Goal: Transaction & Acquisition: Purchase product/service

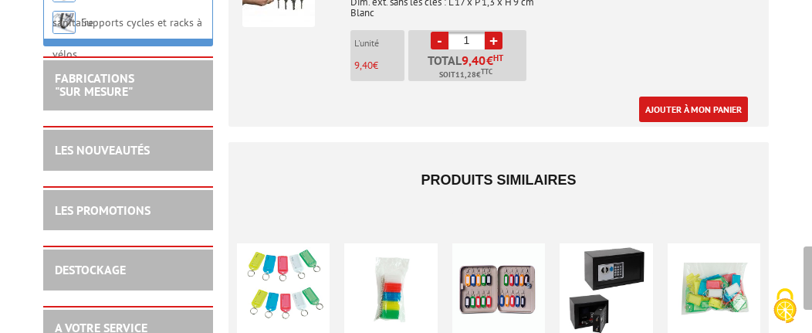
scroll to position [731, 0]
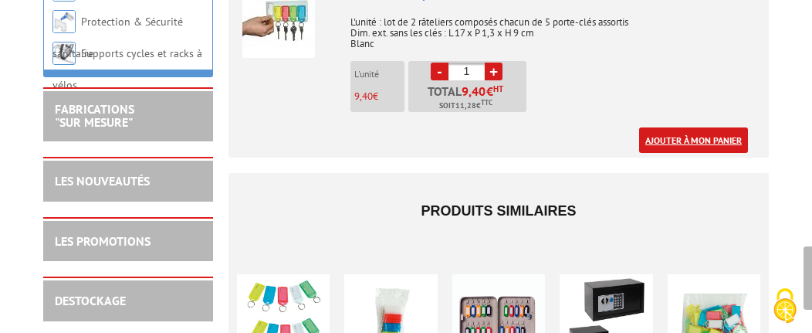
click at [698, 134] on link "Ajouter à mon panier" at bounding box center [693, 139] width 109 height 25
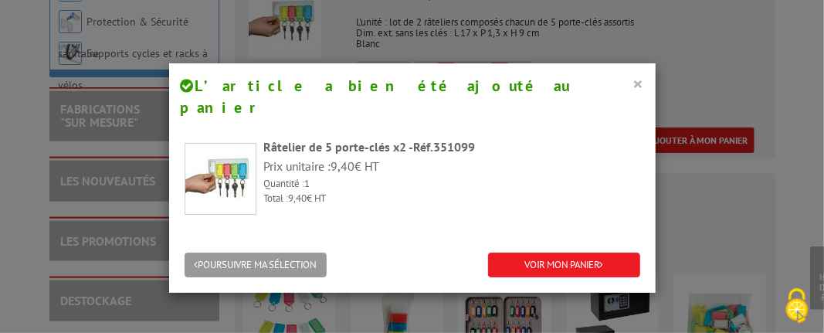
click at [633, 79] on button "×" at bounding box center [638, 83] width 11 height 20
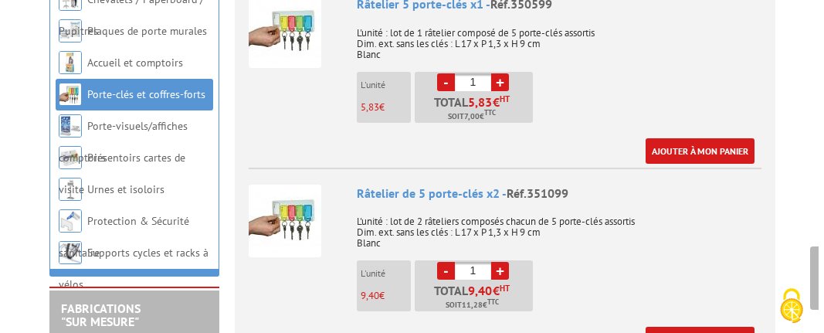
scroll to position [525, 0]
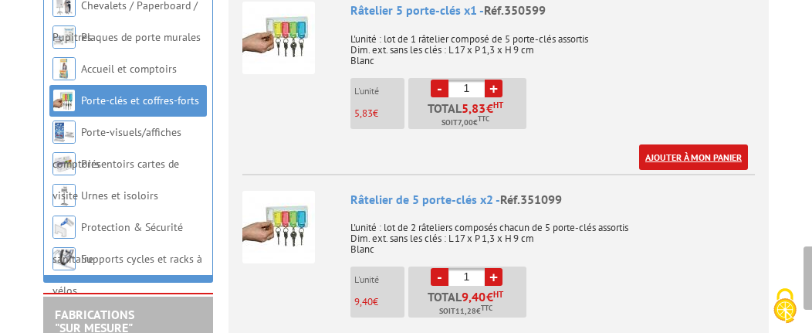
click at [683, 151] on link "Ajouter à mon panier" at bounding box center [693, 156] width 109 height 25
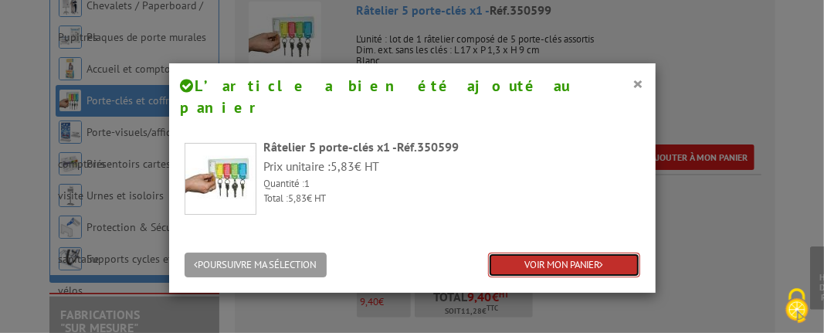
click at [519, 253] on link "VOIR MON PANIER" at bounding box center [564, 265] width 152 height 25
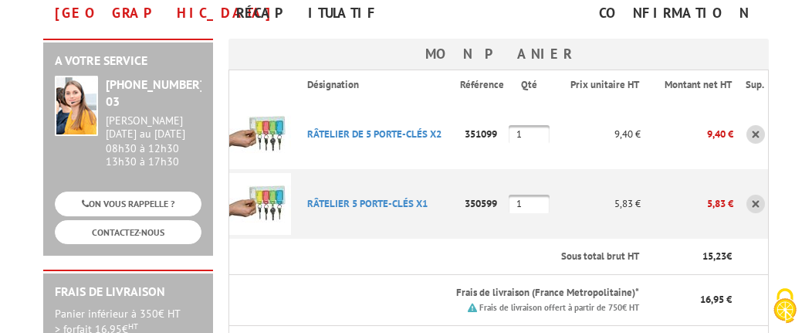
scroll to position [247, 0]
